Goal: Task Accomplishment & Management: Manage account settings

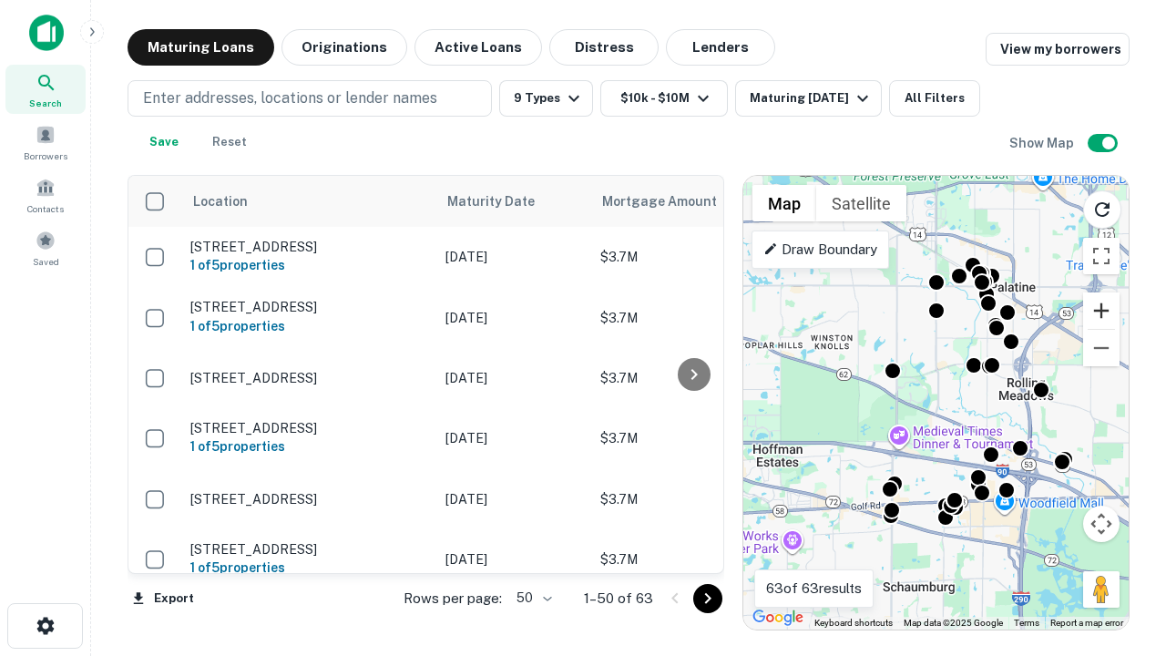
click at [1102, 311] on button "Zoom in" at bounding box center [1101, 310] width 36 height 36
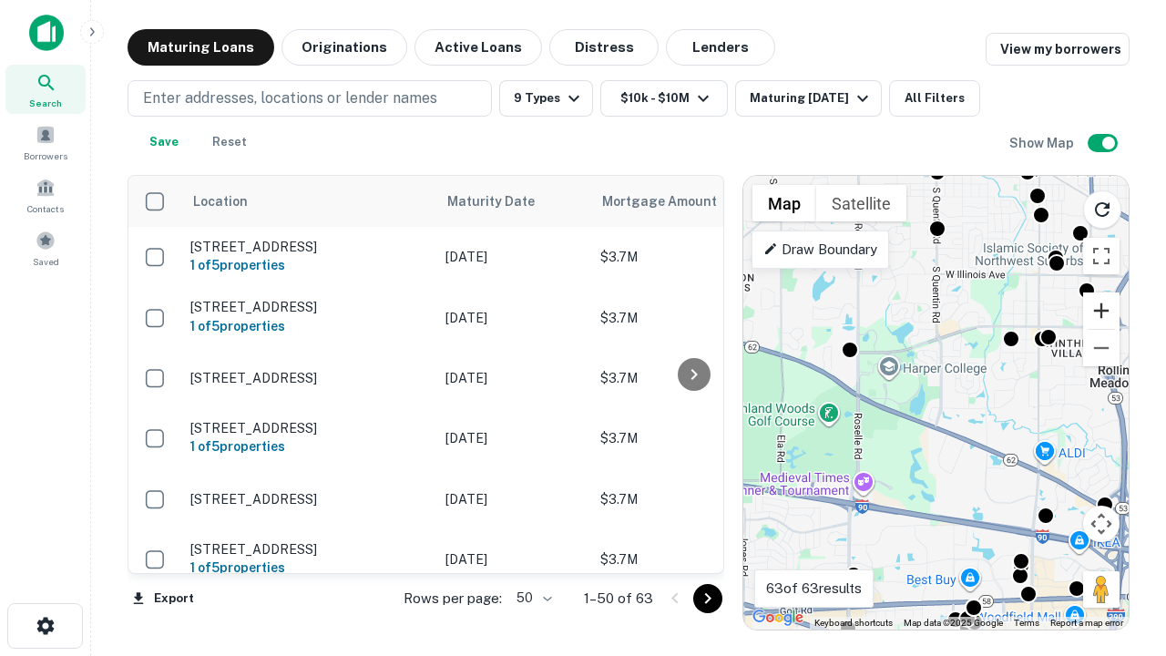
click at [1102, 311] on button "Zoom in" at bounding box center [1101, 310] width 36 height 36
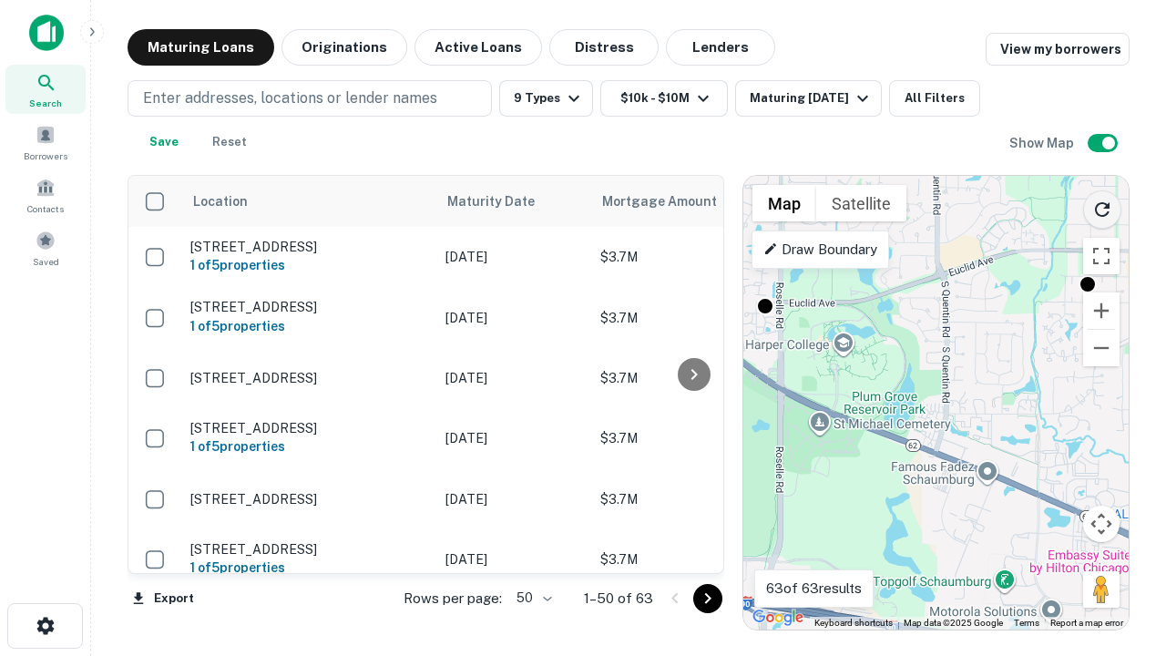
click at [1102, 206] on icon "Reload search area" at bounding box center [1103, 210] width 22 height 22
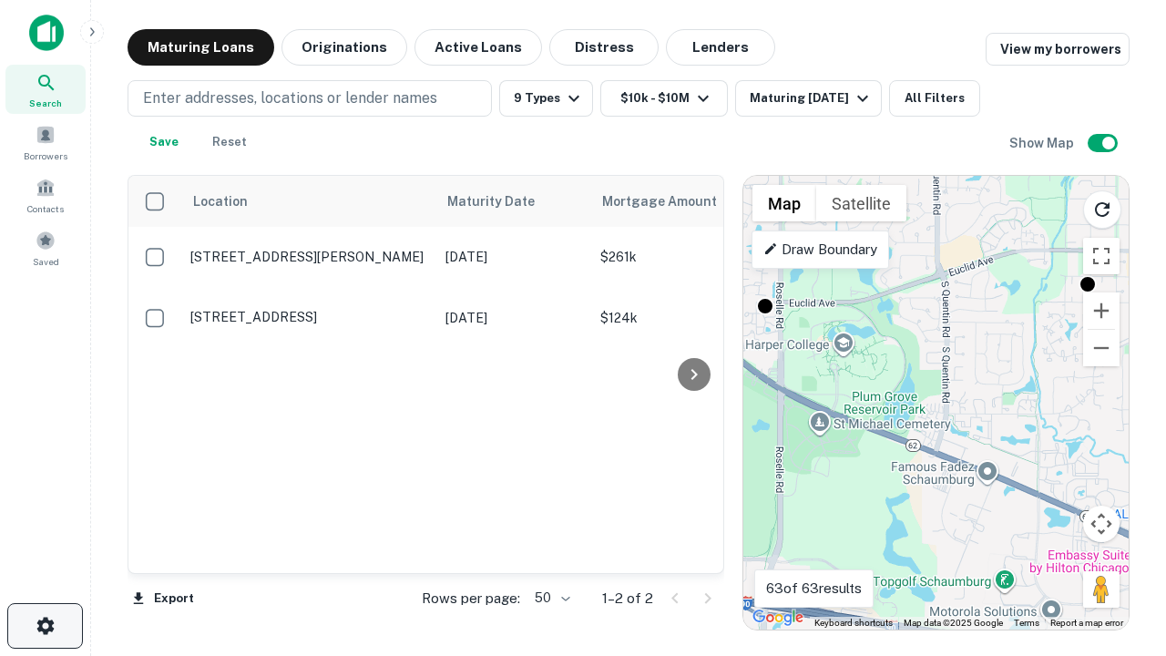
click at [45, 626] on icon "button" at bounding box center [46, 626] width 22 height 22
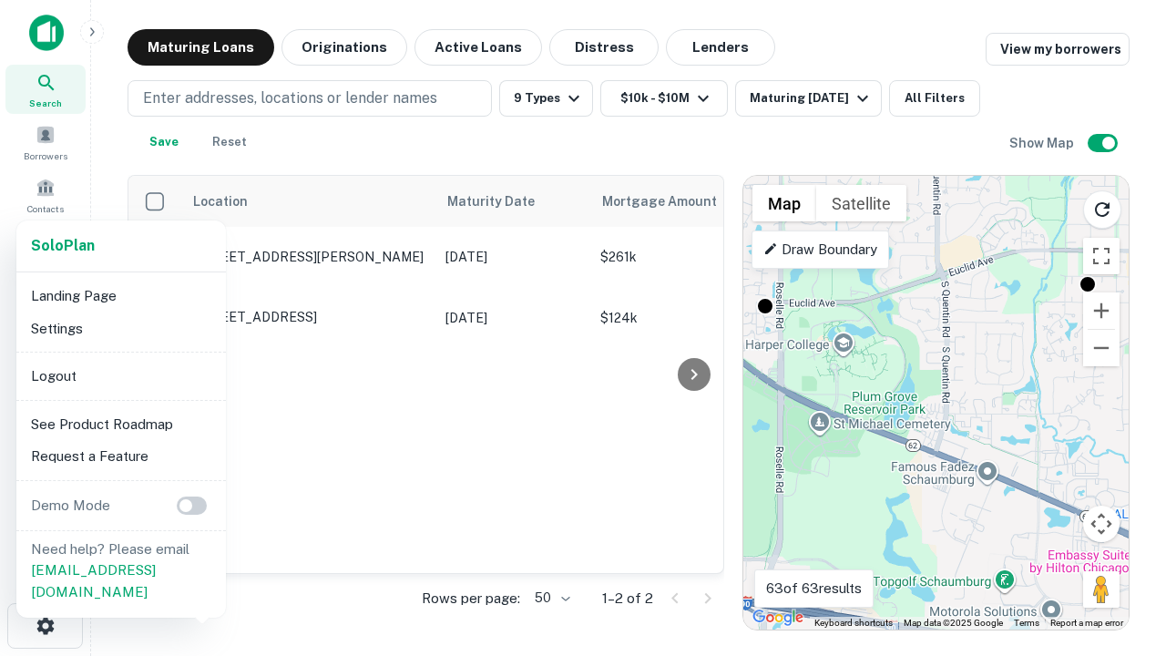
click at [120, 375] on li "Logout" at bounding box center [121, 376] width 195 height 33
